Goal: Browse casually

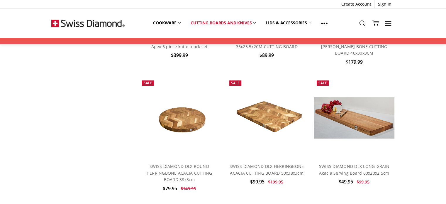
scroll to position [81, 0]
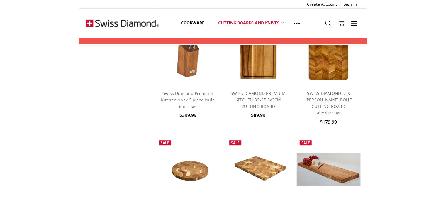
scroll to position [181, 0]
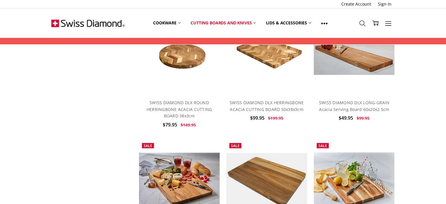
scroll to position [501, 0]
